Goal: Information Seeking & Learning: Understand process/instructions

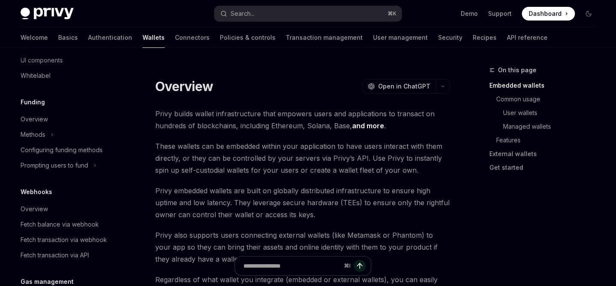
scroll to position [152, 0]
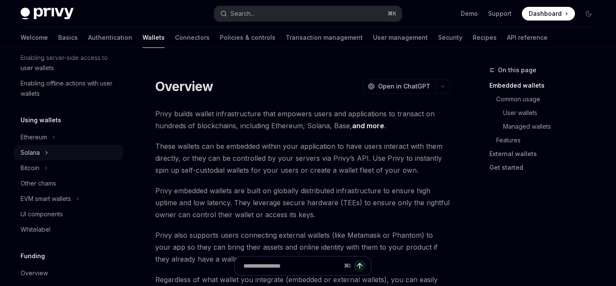
click at [60, 153] on button "Solana" at bounding box center [69, 152] width 110 height 15
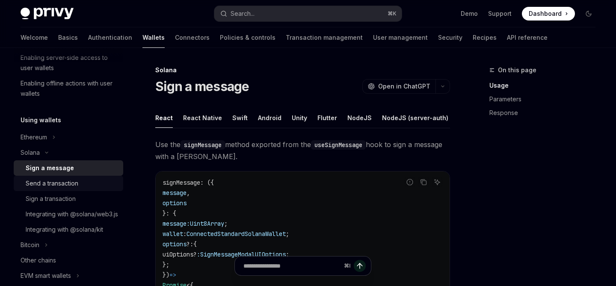
click at [51, 181] on div "Send a transaction" at bounding box center [52, 183] width 53 height 10
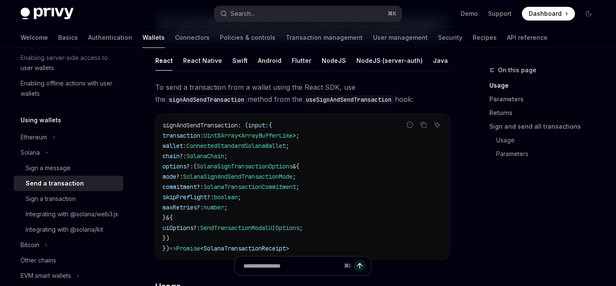
scroll to position [97, 0]
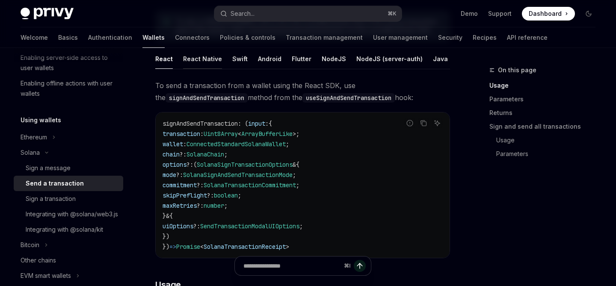
click at [212, 64] on div "React Native" at bounding box center [202, 59] width 39 height 20
type textarea "*"
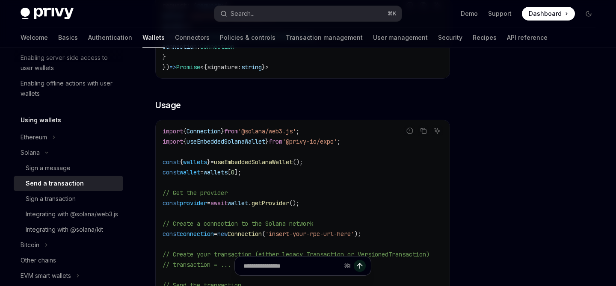
scroll to position [216, 0]
click at [424, 129] on icon "Copy the contents from the code block" at bounding box center [423, 130] width 7 height 7
